Goal: Information Seeking & Learning: Learn about a topic

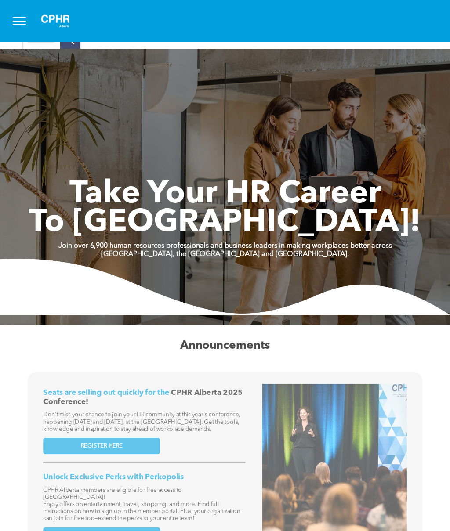
click at [12, 32] on button "menu" at bounding box center [19, 21] width 23 height 23
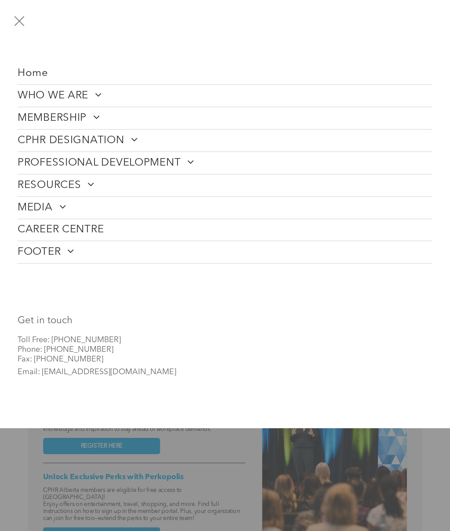
click at [28, 30] on button "menu" at bounding box center [19, 21] width 23 height 23
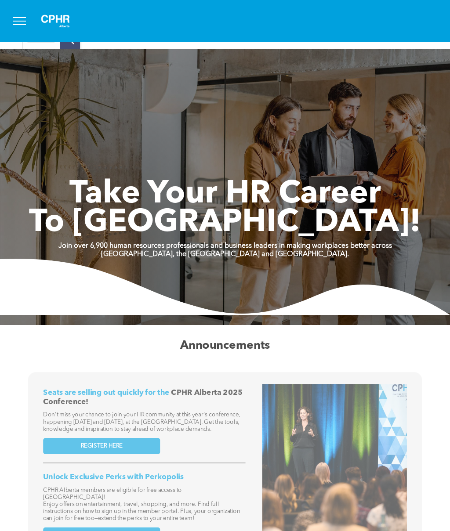
scroll to position [7, 0]
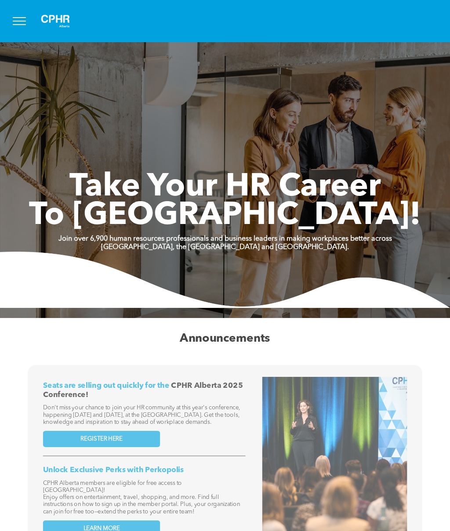
click at [17, 25] on span "menu" at bounding box center [19, 24] width 13 height 1
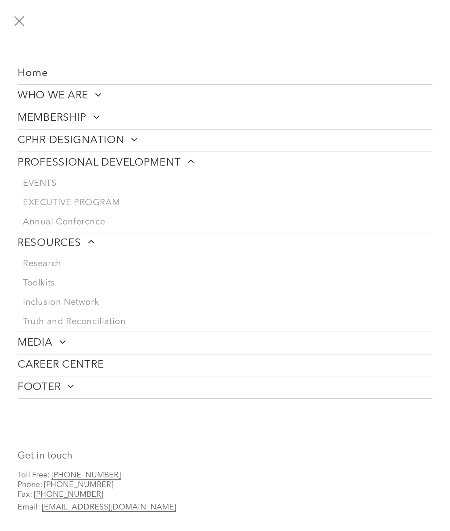
click at [44, 284] on span "Toolkits" at bounding box center [39, 283] width 32 height 11
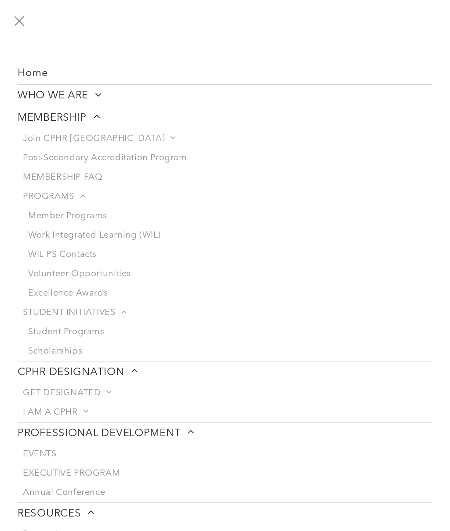
scroll to position [0, 0]
click at [80, 95] on span "WHO WE ARE" at bounding box center [60, 95] width 84 height 13
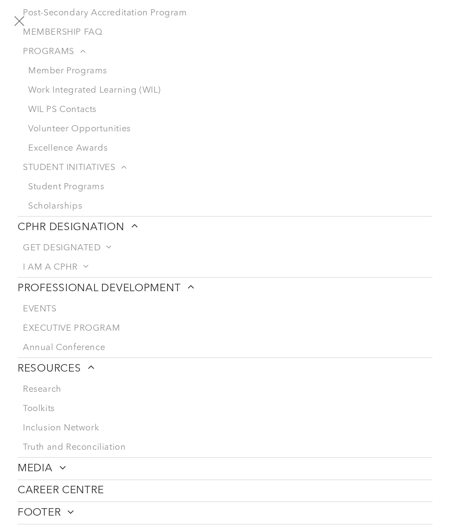
scroll to position [135, 0]
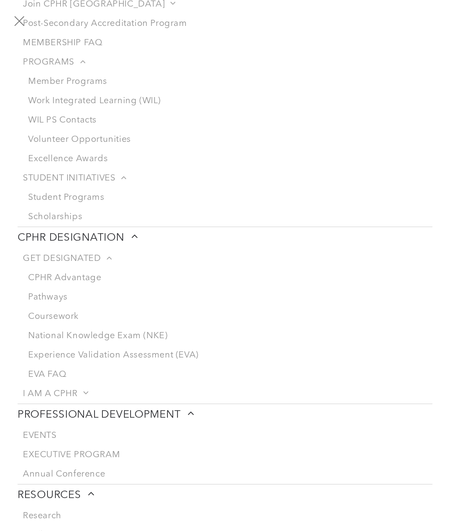
click at [69, 323] on link "Coursework" at bounding box center [228, 316] width 410 height 19
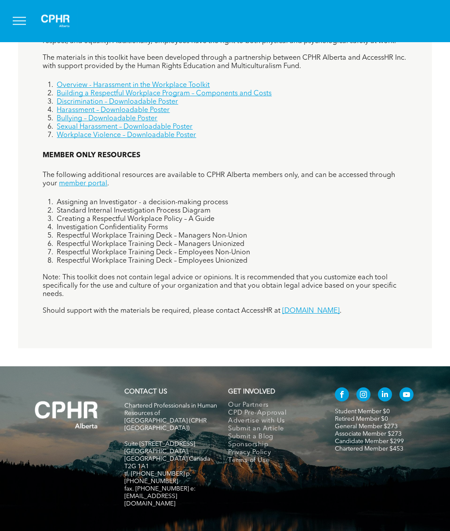
scroll to position [659, 0]
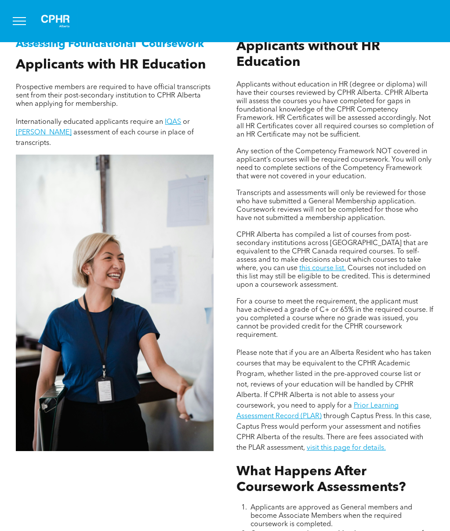
scroll to position [506, 0]
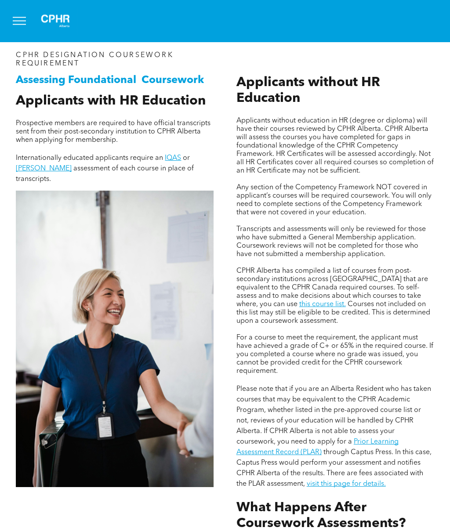
click at [299, 309] on link "this course list." at bounding box center [322, 305] width 47 height 7
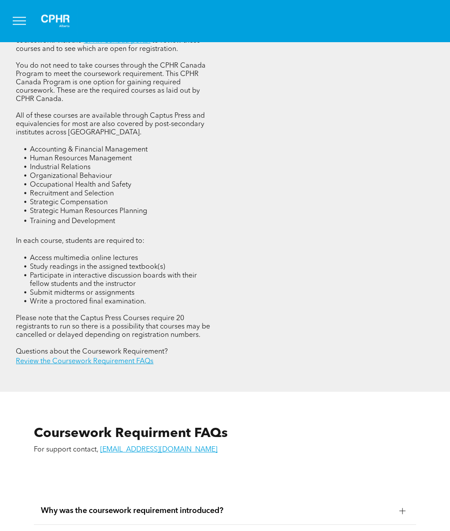
scroll to position [1190, 0]
click at [143, 365] on link "Review the Coursework Requirement FAQs" at bounding box center [85, 361] width 138 height 7
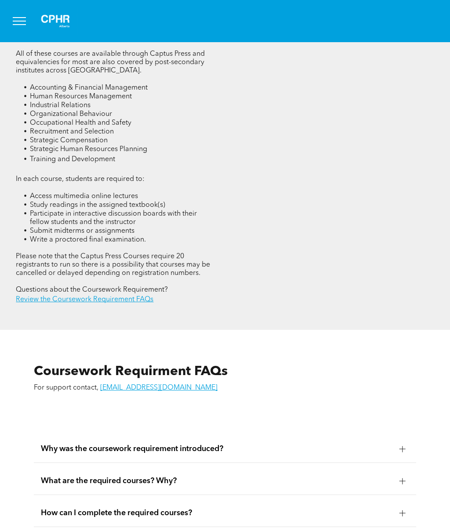
scroll to position [1252, 0]
click at [153, 303] on link "Review the Coursework Requirement FAQs" at bounding box center [85, 299] width 138 height 7
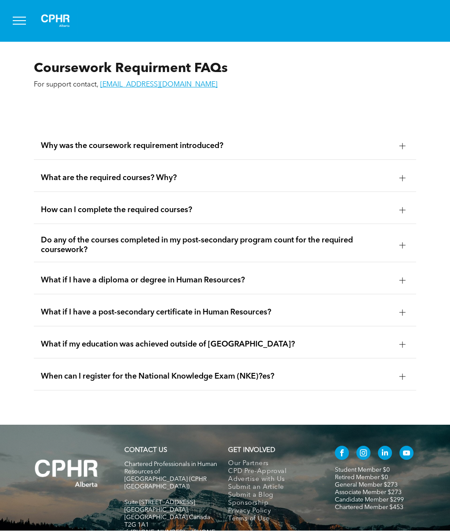
scroll to position [1619, 0]
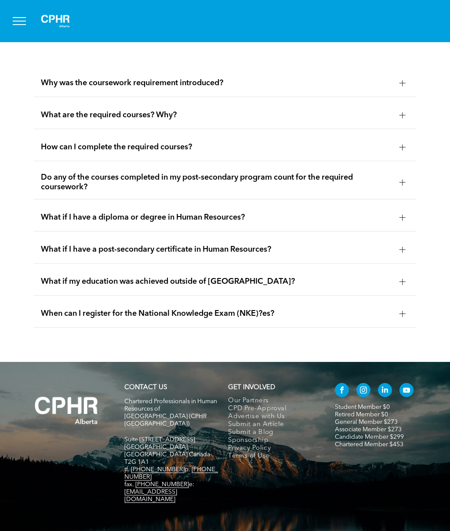
click at [178, 120] on span "What are the required courses? Why?" at bounding box center [216, 115] width 351 height 10
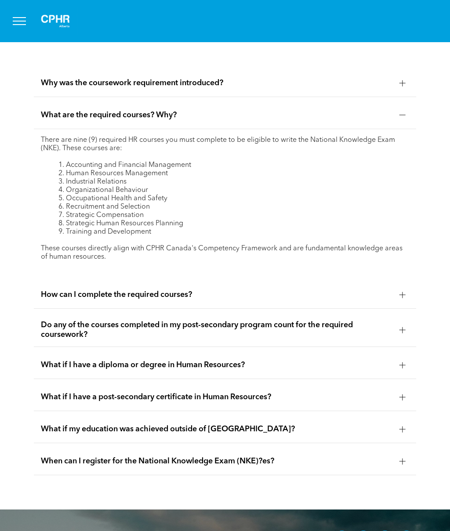
click at [229, 309] on div "How can I complete the required courses?" at bounding box center [225, 295] width 382 height 28
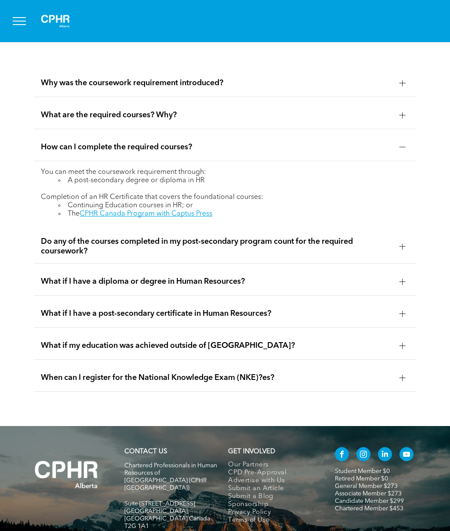
click at [194, 218] on link "CPHR Canada Program with Captus Press" at bounding box center [146, 214] width 133 height 7
